Goal: Communication & Community: Answer question/provide support

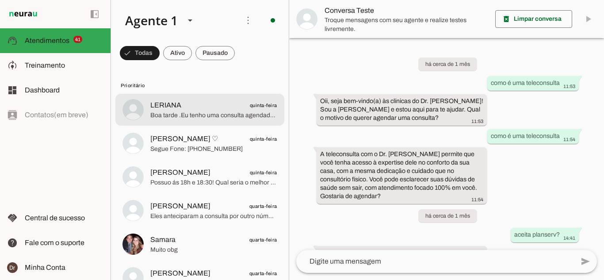
click at [175, 118] on span "Boa tarde .Eu tenho uma consulta agendada com vocês pro dia 01/10 . Eu gostaria…" at bounding box center [213, 115] width 127 height 9
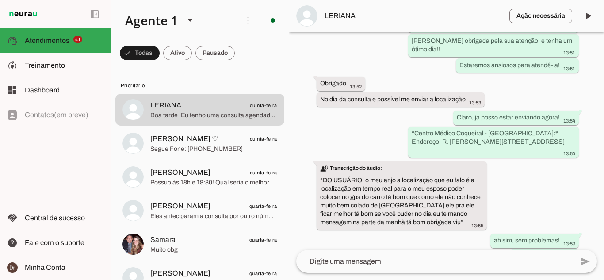
scroll to position [1006, 0]
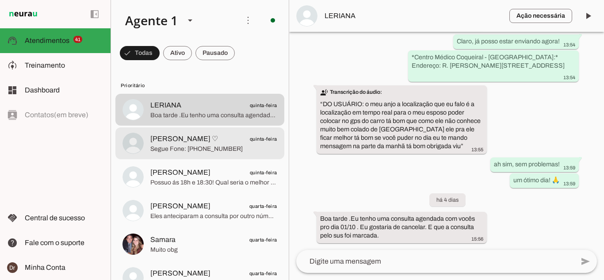
click at [205, 137] on span "[PERSON_NAME] ♡ quinta-feira" at bounding box center [213, 138] width 127 height 11
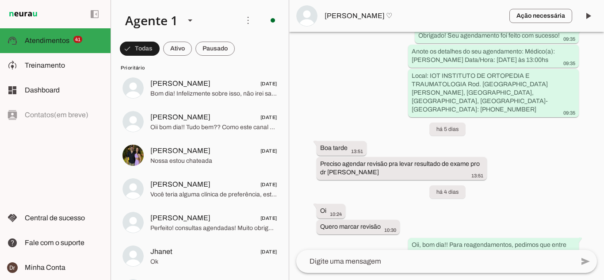
scroll to position [796, 0]
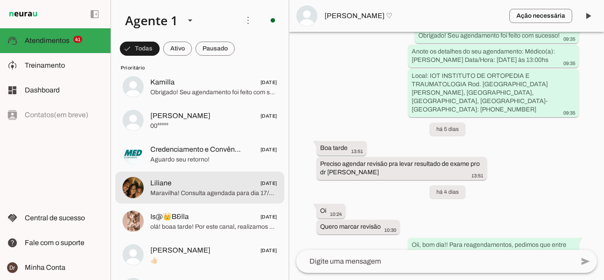
click at [211, 194] on span "Maravilha! Consulta agendada para dia 17/09 ás 17:00! Muito obrigada pela sua a…" at bounding box center [213, 193] width 127 height 9
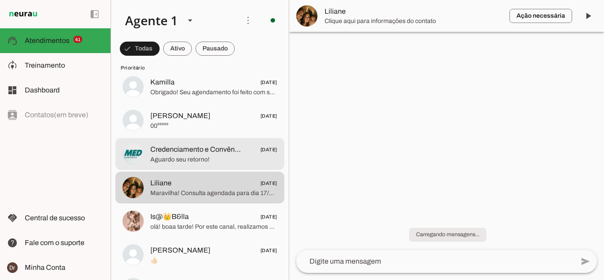
click at [208, 150] on span "Credenciamento e Convênios" at bounding box center [195, 149] width 91 height 11
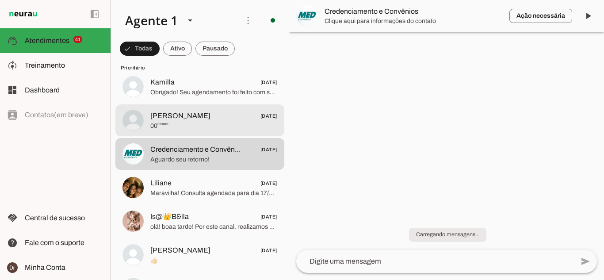
click at [205, 126] on span "00⁰⁰⁰⁰⁰" at bounding box center [213, 126] width 127 height 9
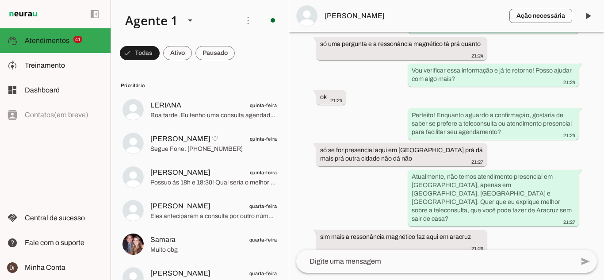
scroll to position [1891, 0]
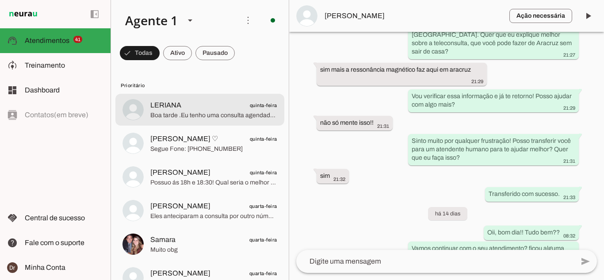
click at [222, 110] on span "LERIANA quinta-feira" at bounding box center [213, 105] width 127 height 11
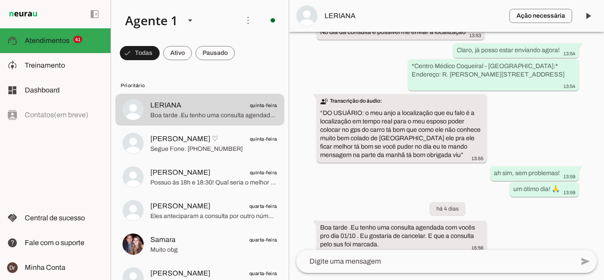
scroll to position [1006, 0]
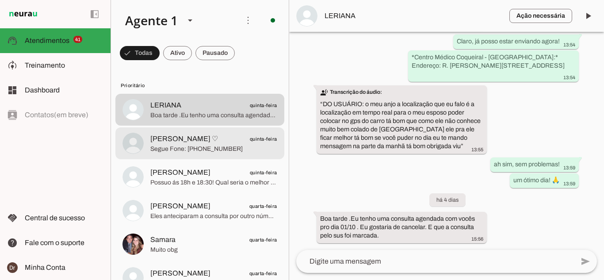
click at [194, 154] on div at bounding box center [213, 144] width 127 height 22
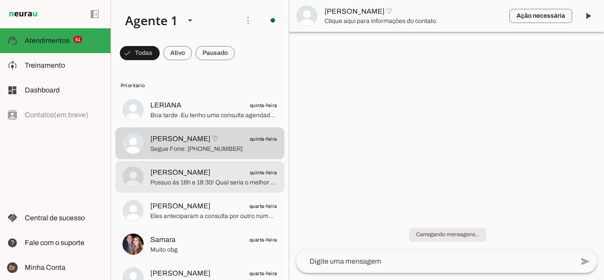
click at [193, 184] on span "Possuo ás 18h e 18:30! Qual seria o melhor horário para você?" at bounding box center [213, 182] width 127 height 9
